Goal: Navigation & Orientation: Find specific page/section

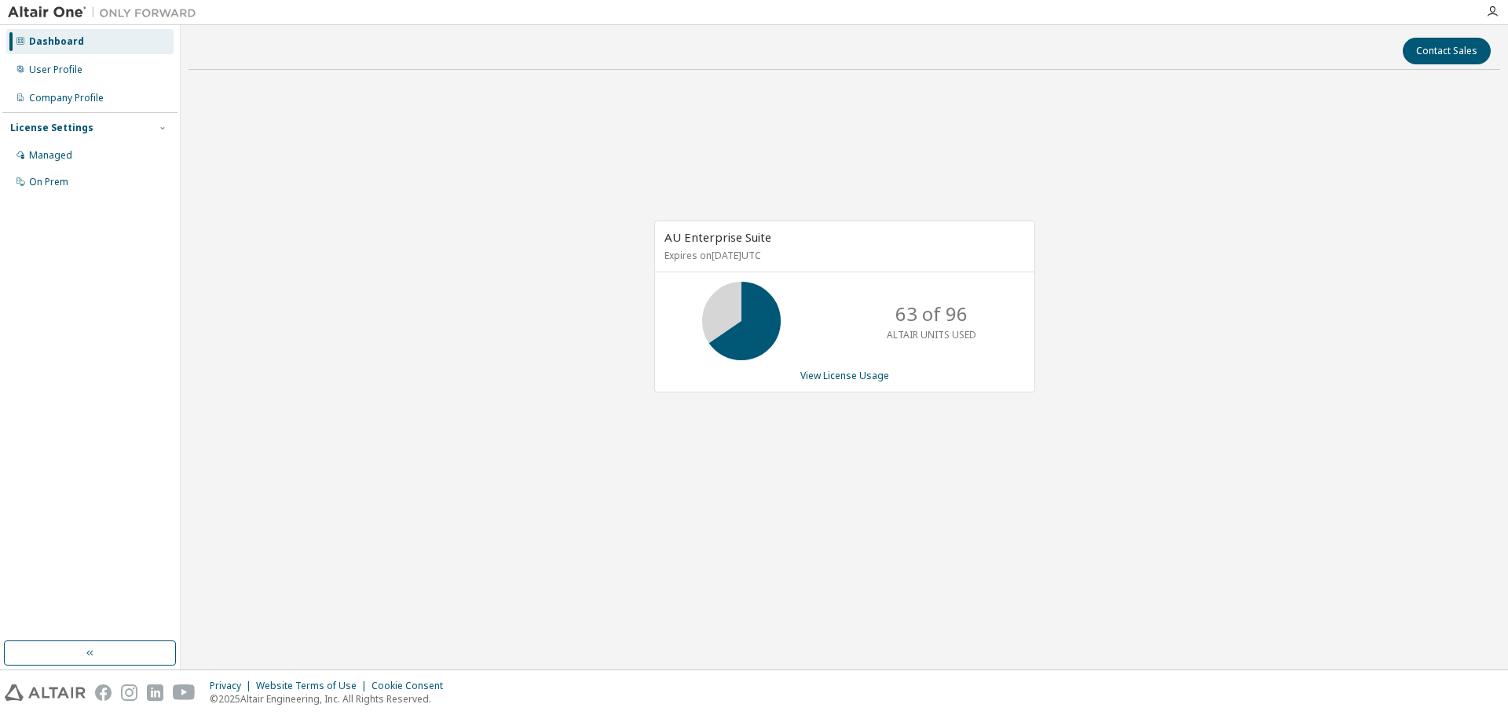
click at [434, 266] on div "AU Enterprise Suite Expires on November 30, 2025 UTC 63 of 96 ALTAIR UNITS USED…" at bounding box center [843, 314] width 1311 height 465
